Goal: Information Seeking & Learning: Learn about a topic

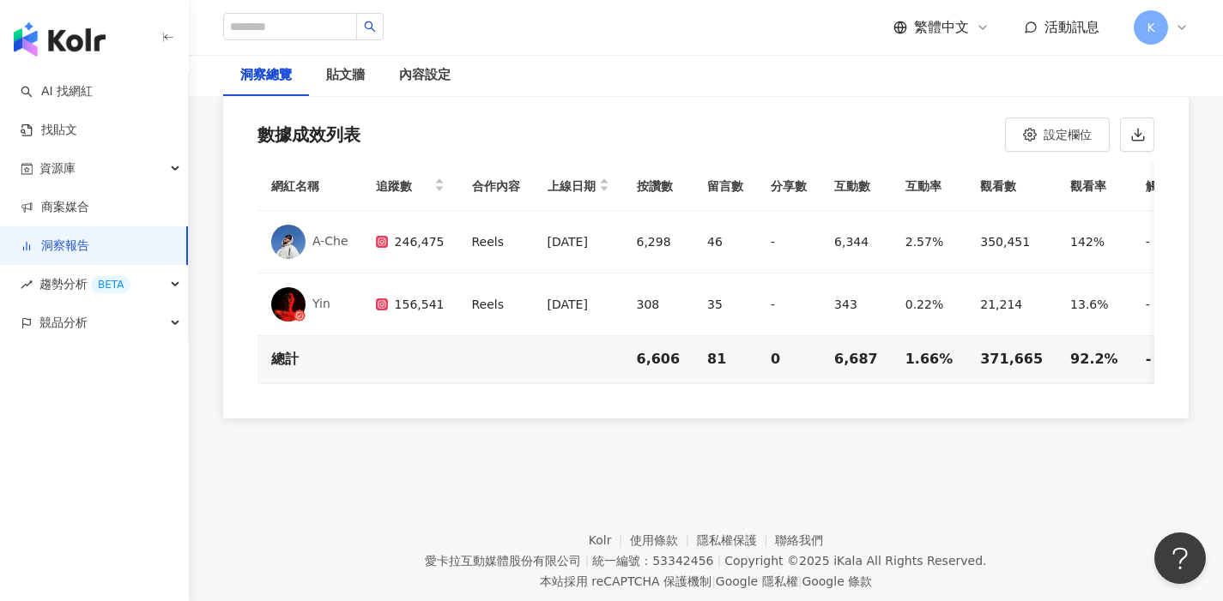
scroll to position [4960, 0]
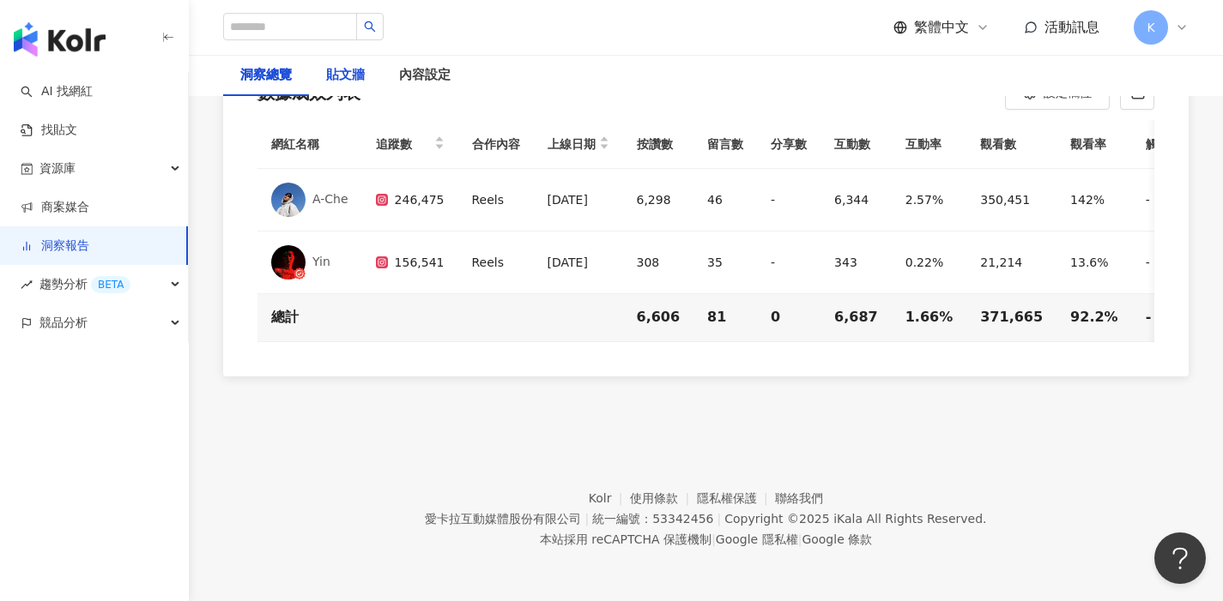
click at [352, 76] on div "貼文牆" at bounding box center [345, 75] width 39 height 21
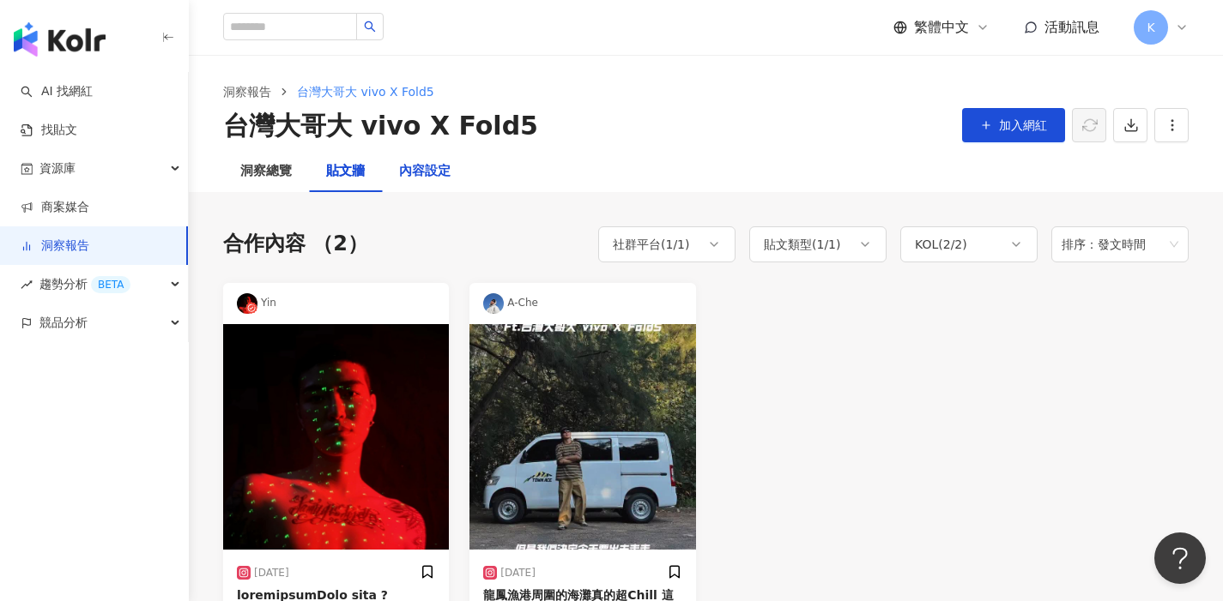
click at [432, 174] on div "內容設定" at bounding box center [424, 171] width 51 height 21
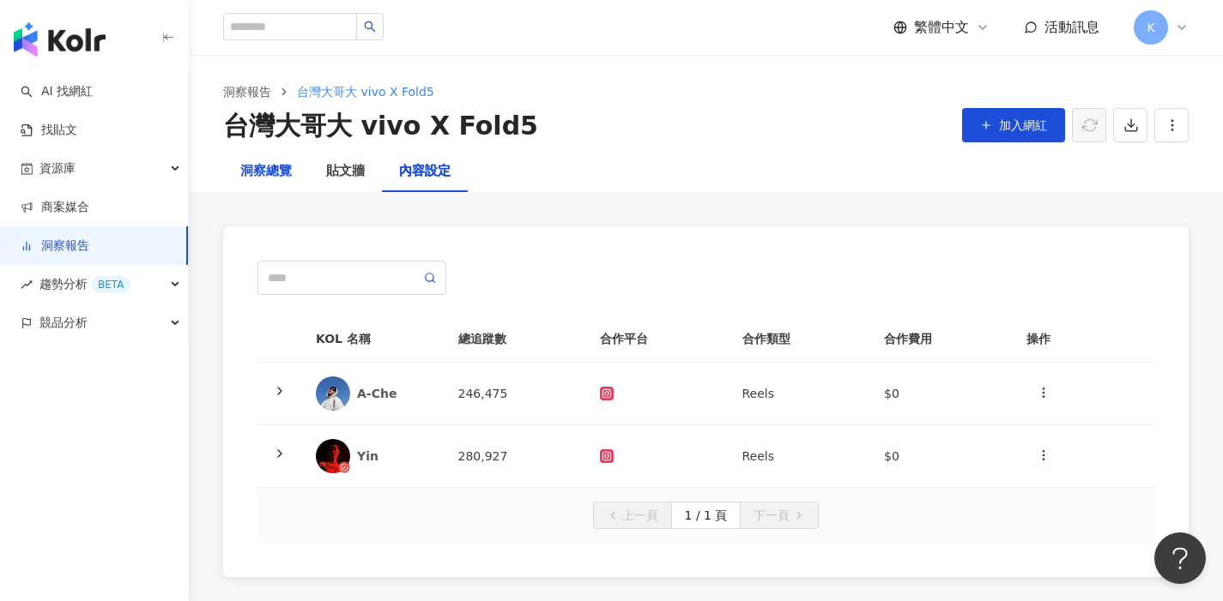
click at [278, 168] on div "洞察總覽" at bounding box center [265, 171] width 51 height 21
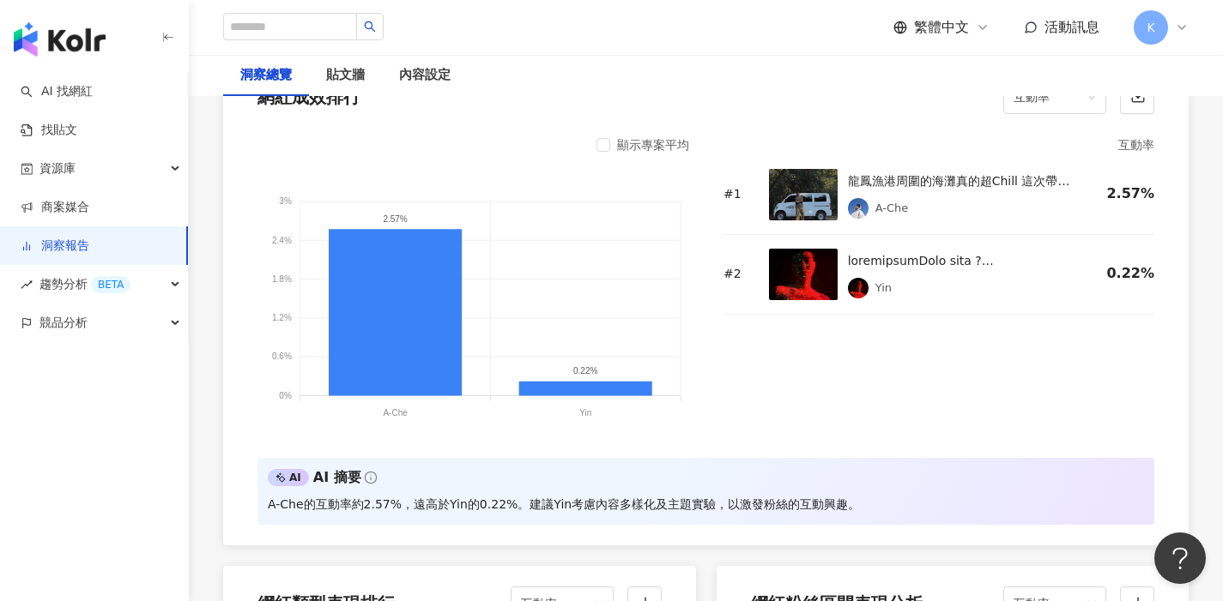
scroll to position [1383, 0]
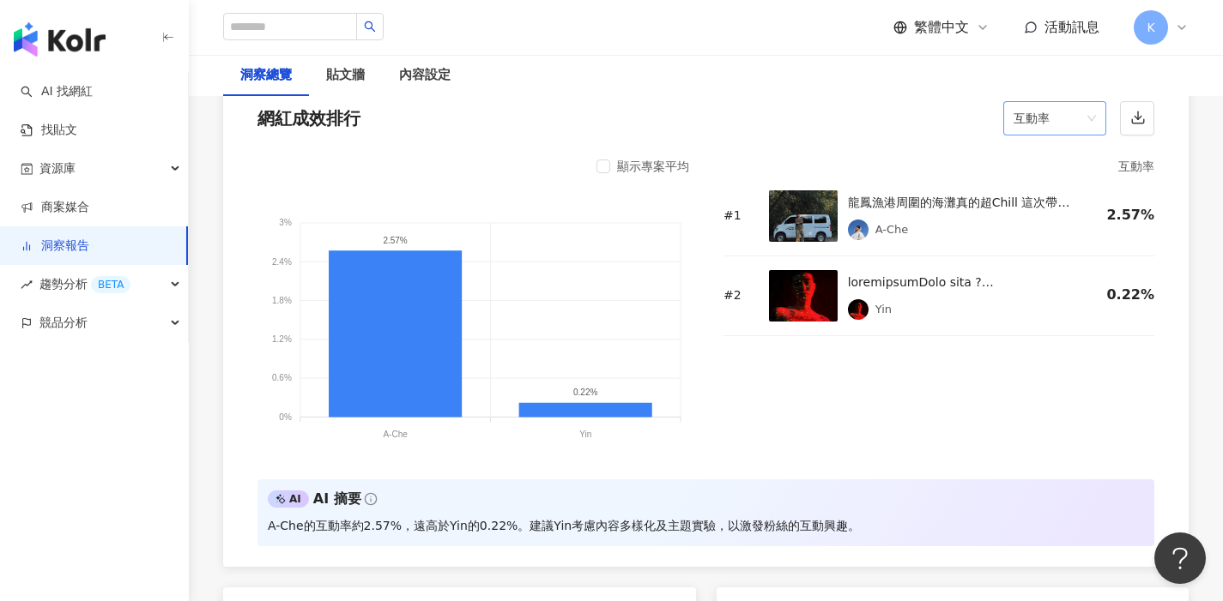
click at [1091, 118] on span "互動率" at bounding box center [1054, 118] width 82 height 33
click at [1093, 117] on span "互動率" at bounding box center [1054, 118] width 82 height 33
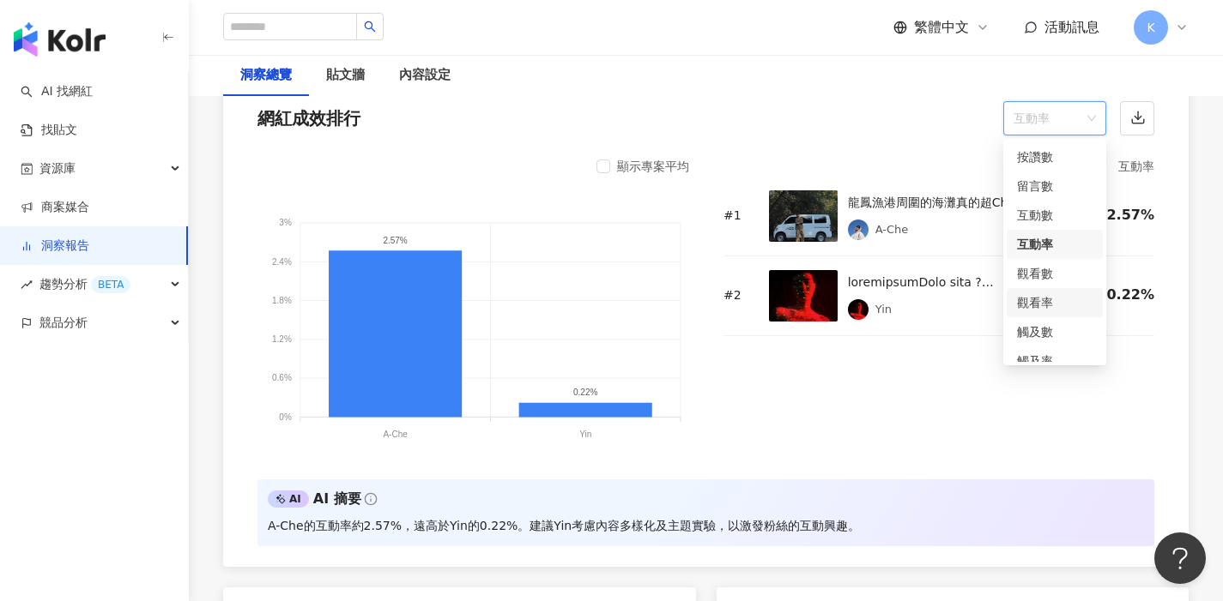
click at [1037, 299] on div "觀看率" at bounding box center [1055, 302] width 76 height 19
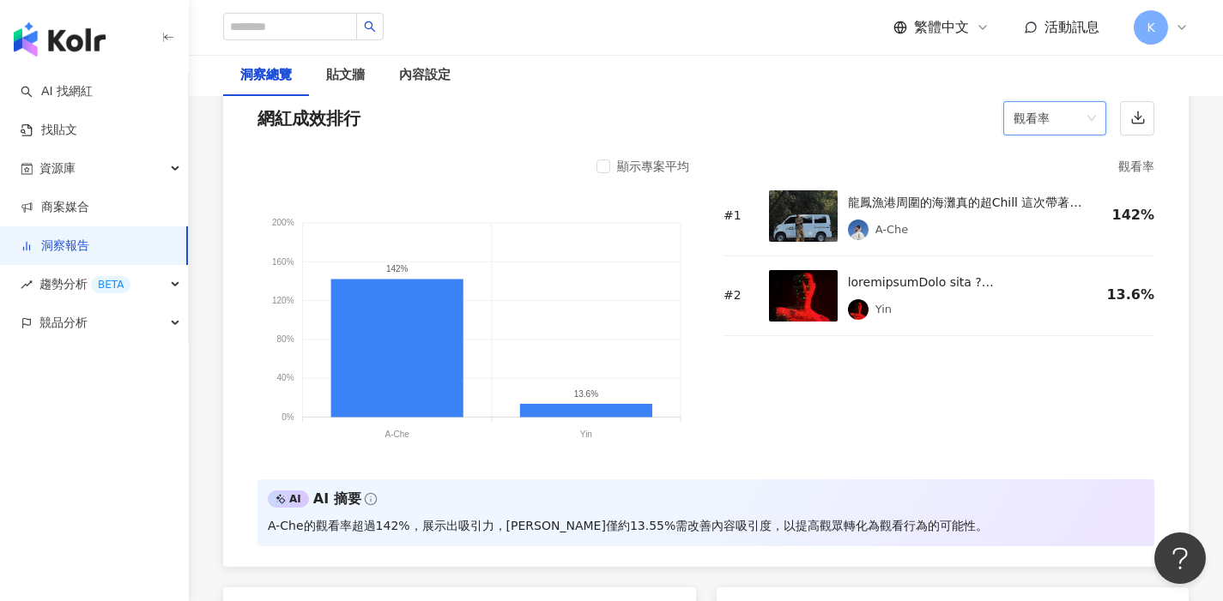
click at [1095, 118] on span "觀看率" at bounding box center [1054, 118] width 82 height 33
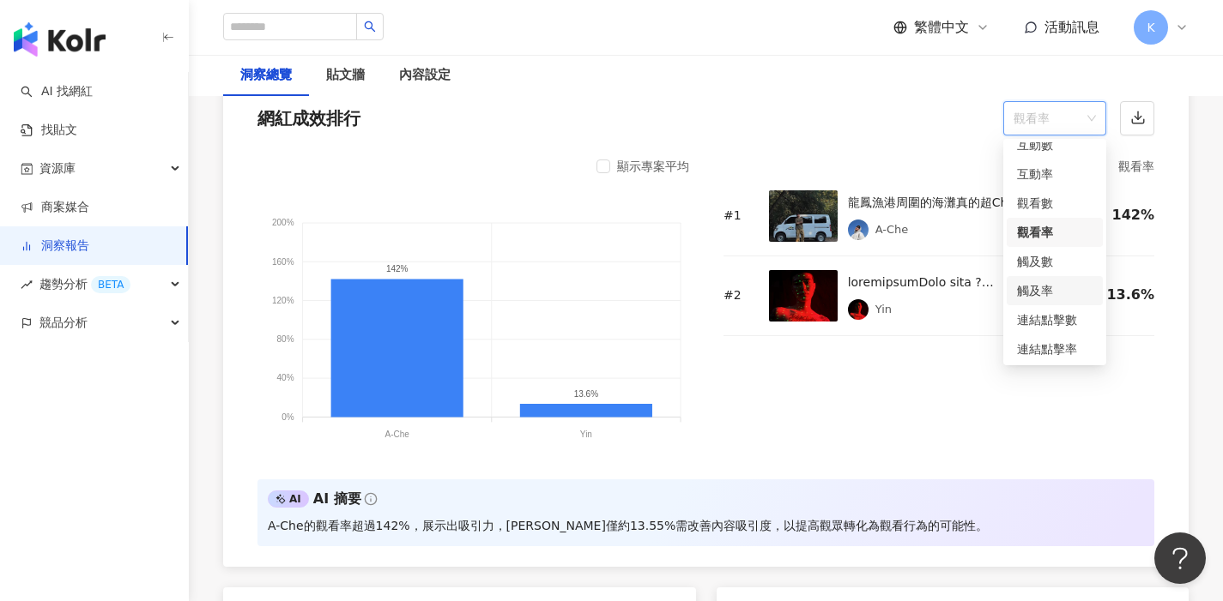
scroll to position [72, 0]
click at [1043, 171] on div "互動率" at bounding box center [1055, 172] width 76 height 19
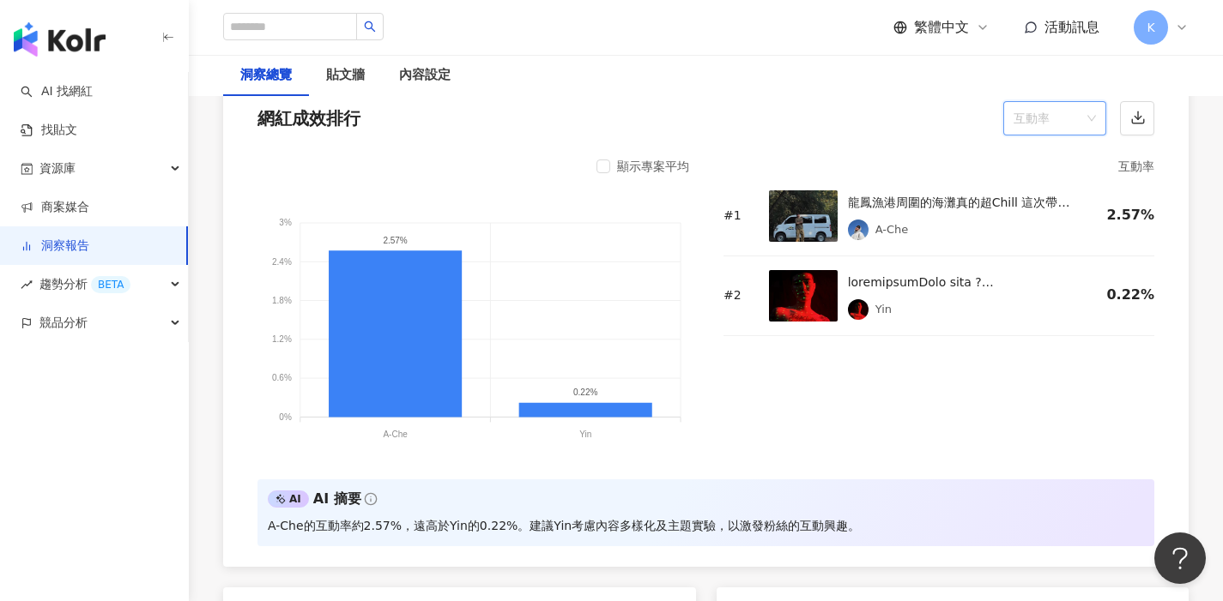
click at [1090, 115] on span "互動率" at bounding box center [1054, 118] width 82 height 33
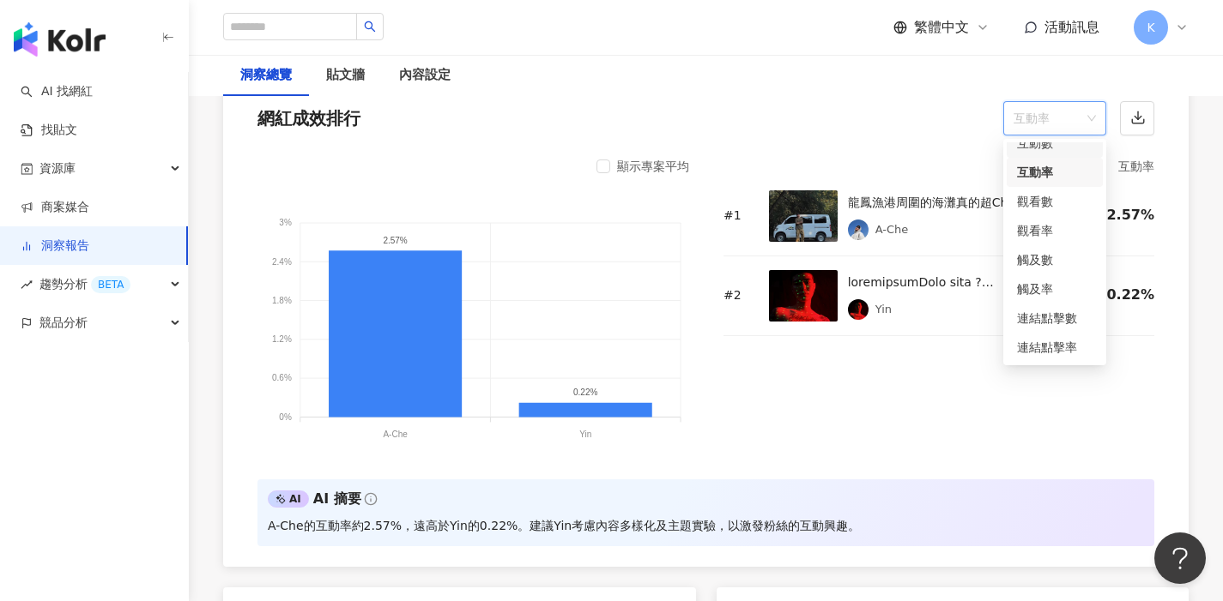
click at [1050, 142] on div "互動數" at bounding box center [1055, 143] width 76 height 19
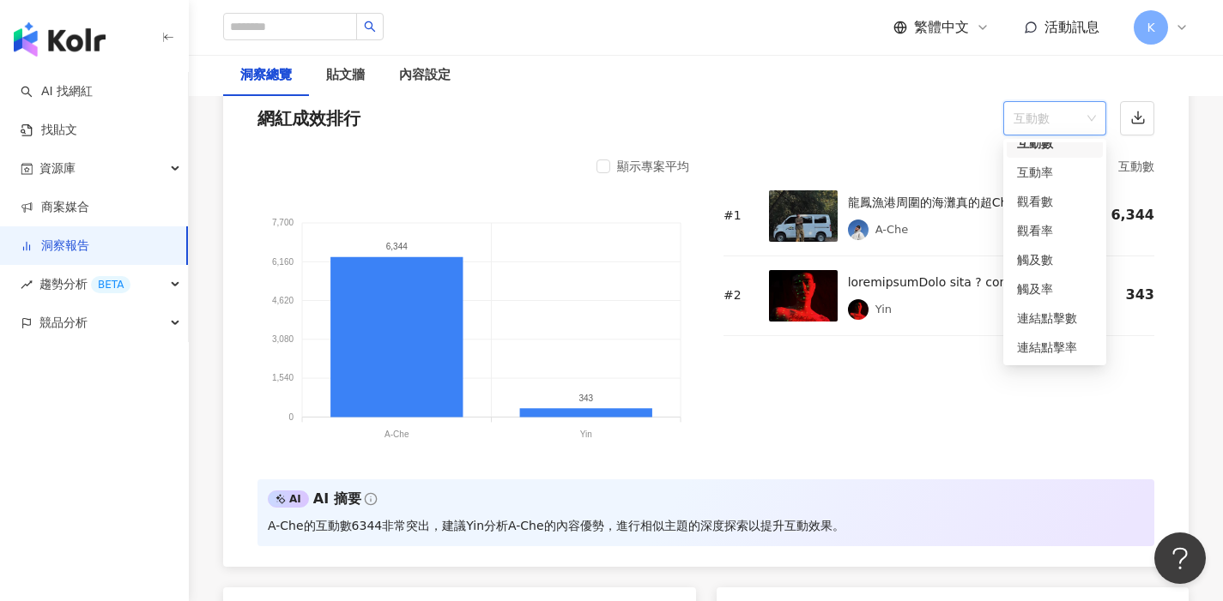
click at [1099, 119] on div "互動數" at bounding box center [1054, 118] width 103 height 34
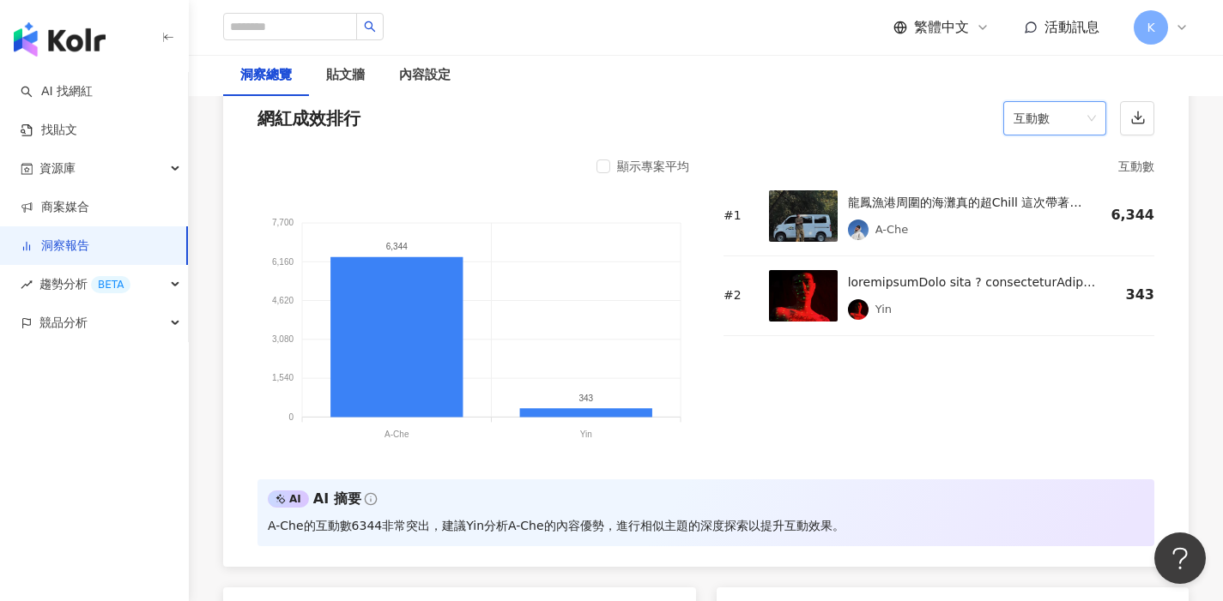
click at [1098, 118] on div "互動數" at bounding box center [1054, 118] width 103 height 34
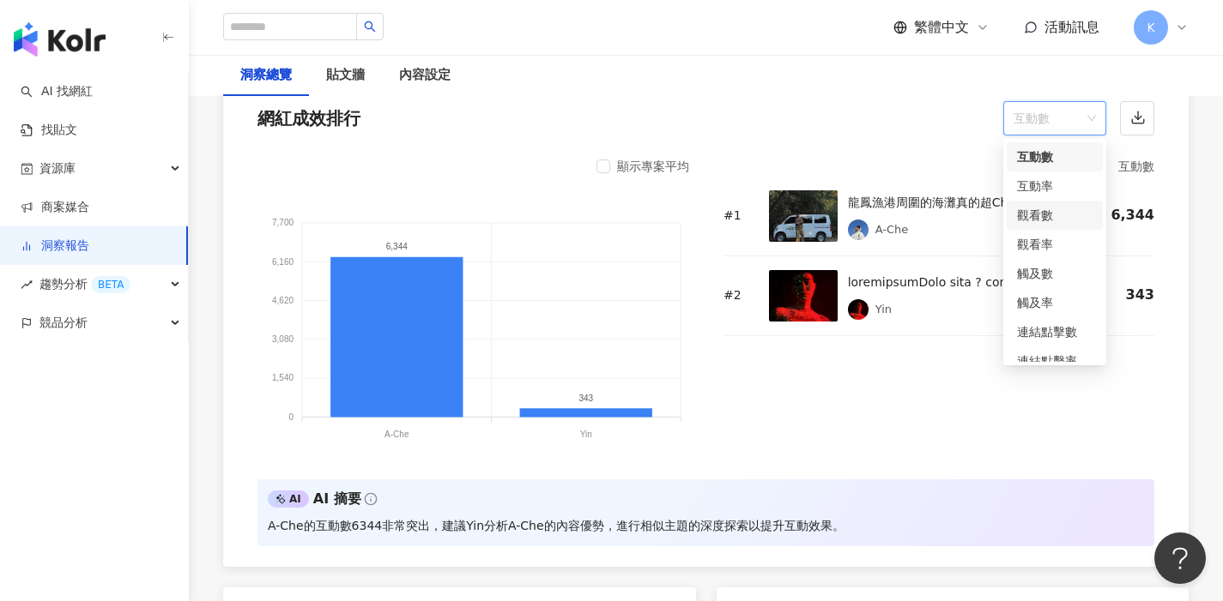
click at [1053, 215] on div "觀看數" at bounding box center [1055, 215] width 76 height 19
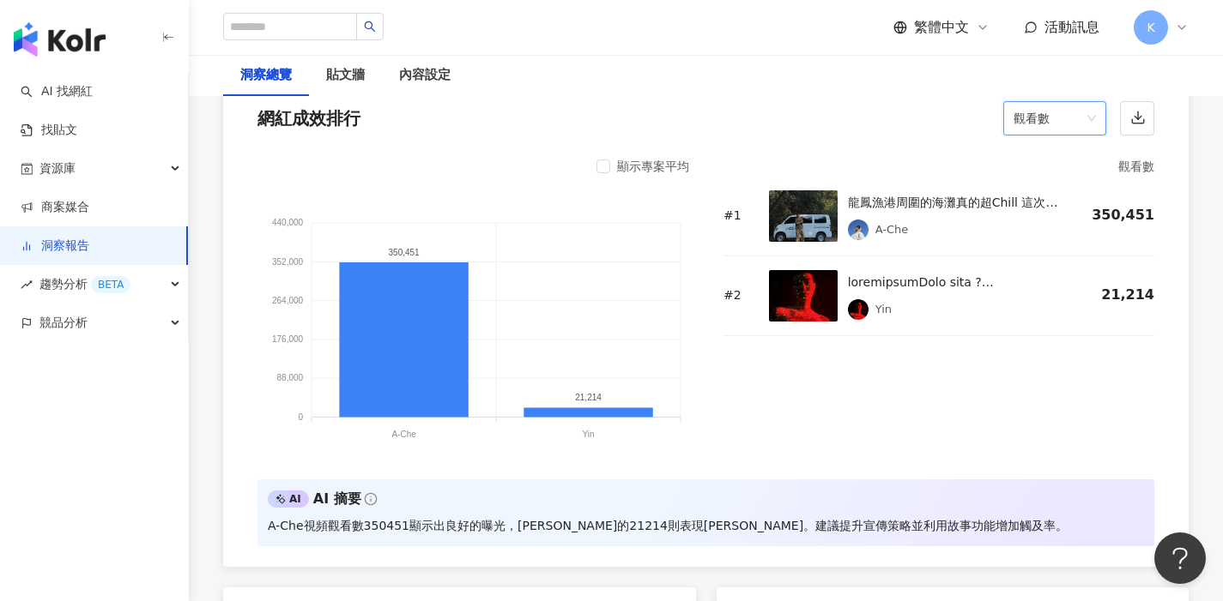
click at [1097, 113] on div "觀看數" at bounding box center [1054, 118] width 103 height 34
click at [1083, 121] on span "觀看數" at bounding box center [1054, 118] width 82 height 33
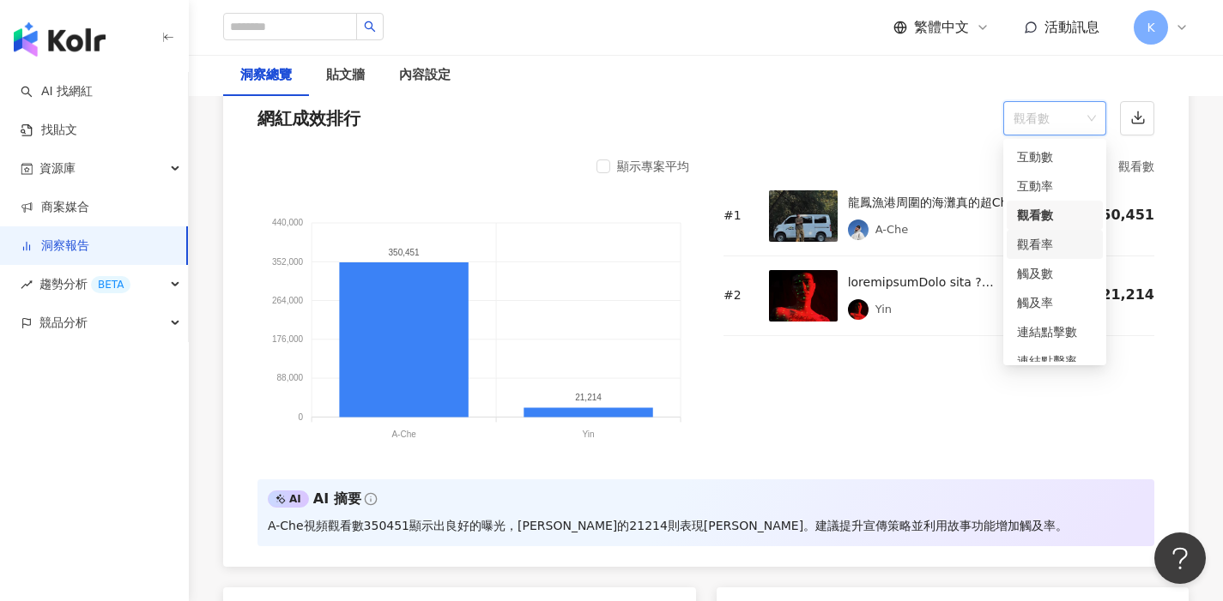
click at [1043, 239] on div "觀看率" at bounding box center [1055, 244] width 76 height 19
